Goal: Transaction & Acquisition: Subscribe to service/newsletter

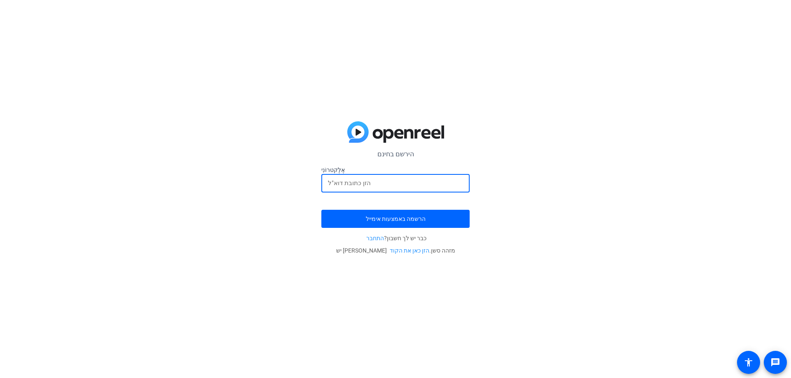
click at [361, 185] on input "email" at bounding box center [395, 183] width 135 height 10
click at [362, 184] on input "email" at bounding box center [395, 183] width 135 height 10
drag, startPoint x: 362, startPoint y: 184, endPoint x: 372, endPoint y: 184, distance: 9.9
click at [372, 184] on input "email" at bounding box center [395, 183] width 135 height 10
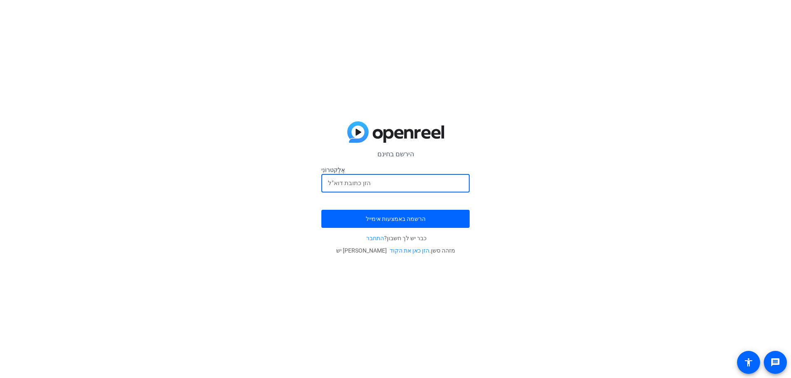
click at [372, 184] on input "email" at bounding box center [395, 183] width 135 height 10
click at [321, 210] on button "הרשמה באמצעות אימייל" at bounding box center [395, 219] width 148 height 18
type input "ן"
click at [321, 210] on button "הרשמה באמצעות אימייל" at bounding box center [395, 219] width 148 height 18
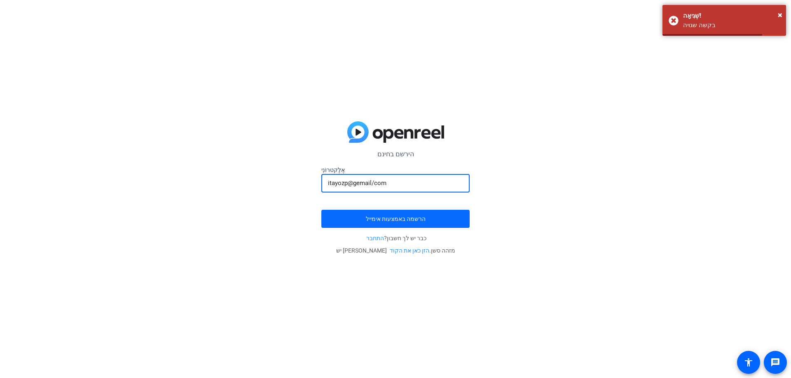
click at [374, 222] on span "submit" at bounding box center [395, 219] width 148 height 20
click at [676, 80] on div "הירשם בחינם אֶלֶקטרוֹנִי itayozp@gemail/com הרשמה באמצעות אימייל כבר יש לך חשבו…" at bounding box center [395, 189] width 791 height 378
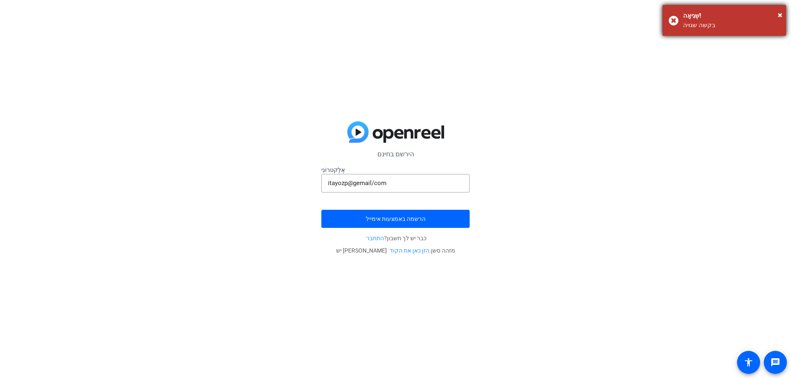
click at [783, 16] on div "× שְׁגִיאָה! בקשה שגויה" at bounding box center [724, 20] width 124 height 31
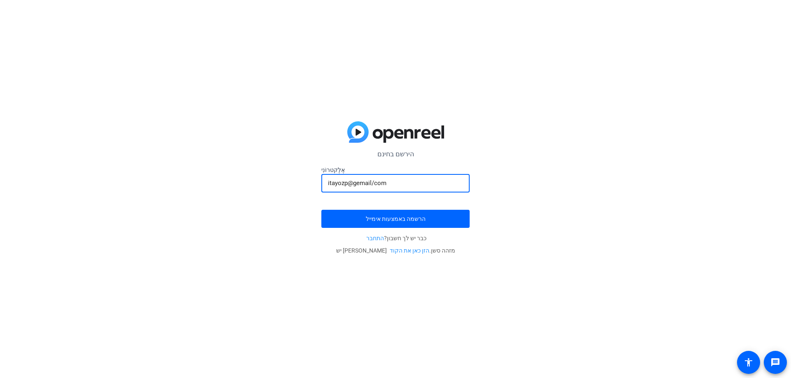
click at [375, 181] on input "itayozp@gemail/com" at bounding box center [395, 183] width 135 height 10
type input "[EMAIL_ADDRESS][DOMAIN_NAME]"
click at [321, 210] on button "הרשמה באמצעות אימייל" at bounding box center [395, 219] width 148 height 18
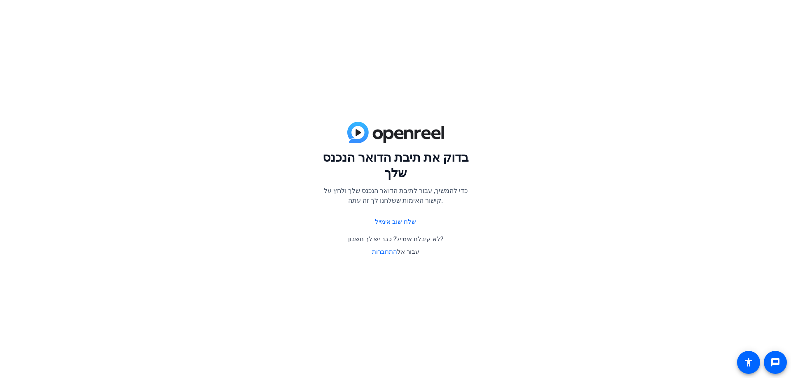
click at [408, 223] on font "שלח שוב אימייל" at bounding box center [395, 221] width 41 height 7
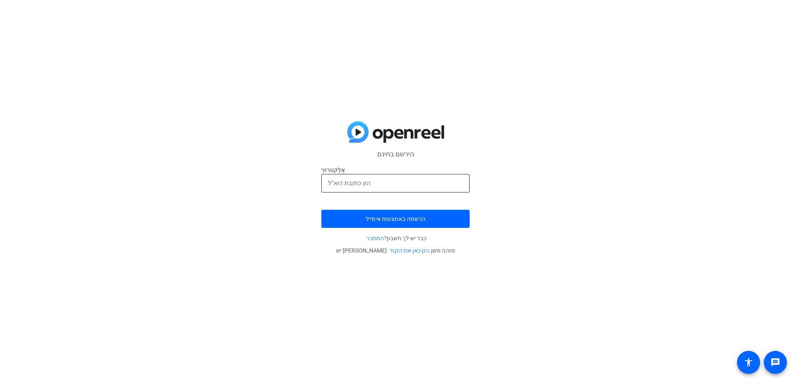
click at [371, 179] on input "email" at bounding box center [395, 183] width 135 height 10
click at [367, 178] on input "email" at bounding box center [395, 183] width 135 height 10
type input "[EMAIL_ADDRESS][DOMAIN_NAME]"
click at [321, 210] on button "הרשמה באמצעות אימייל" at bounding box center [395, 219] width 148 height 18
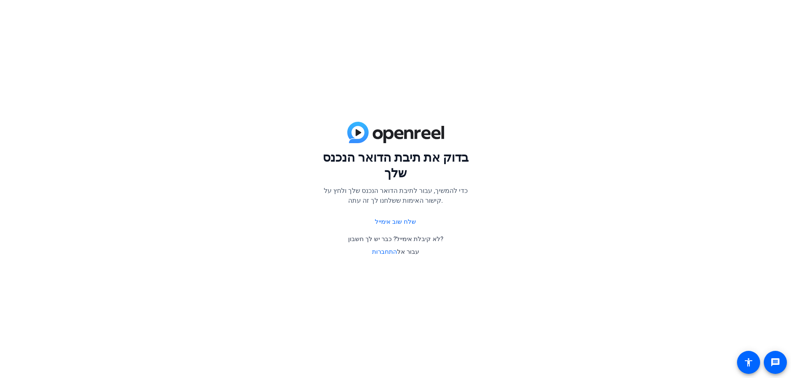
click at [380, 251] on font "התחברות" at bounding box center [384, 251] width 25 height 7
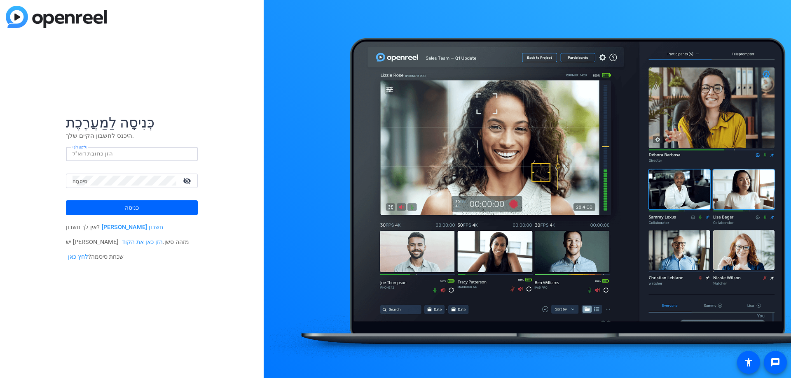
click at [124, 149] on input "אֶלֶקטרוֹנִי" at bounding box center [131, 154] width 119 height 10
